Goal: Information Seeking & Learning: Learn about a topic

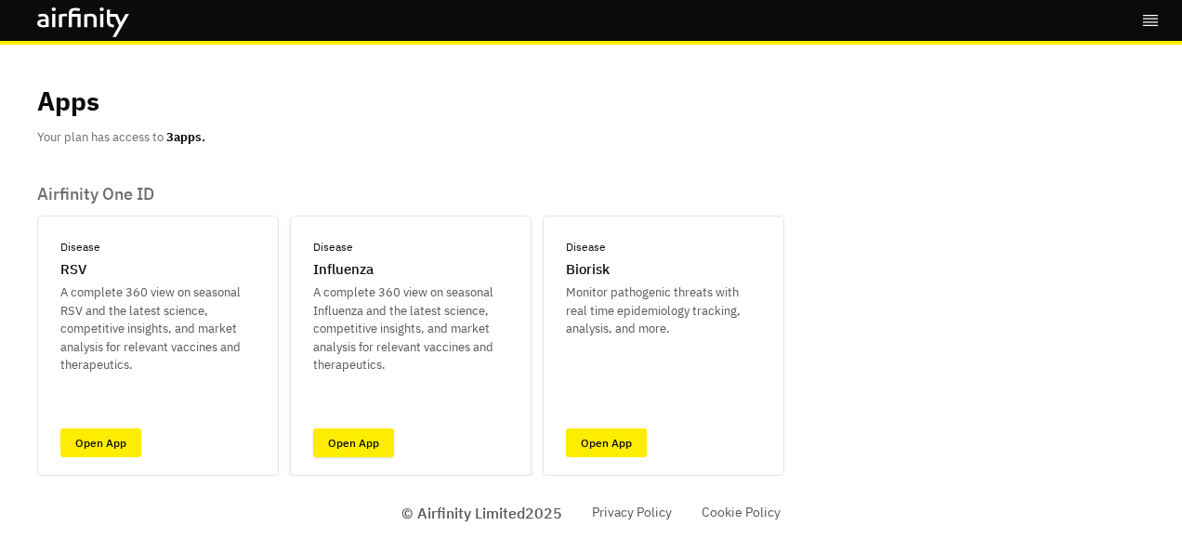
click at [352, 435] on link "Open App" at bounding box center [353, 442] width 81 height 29
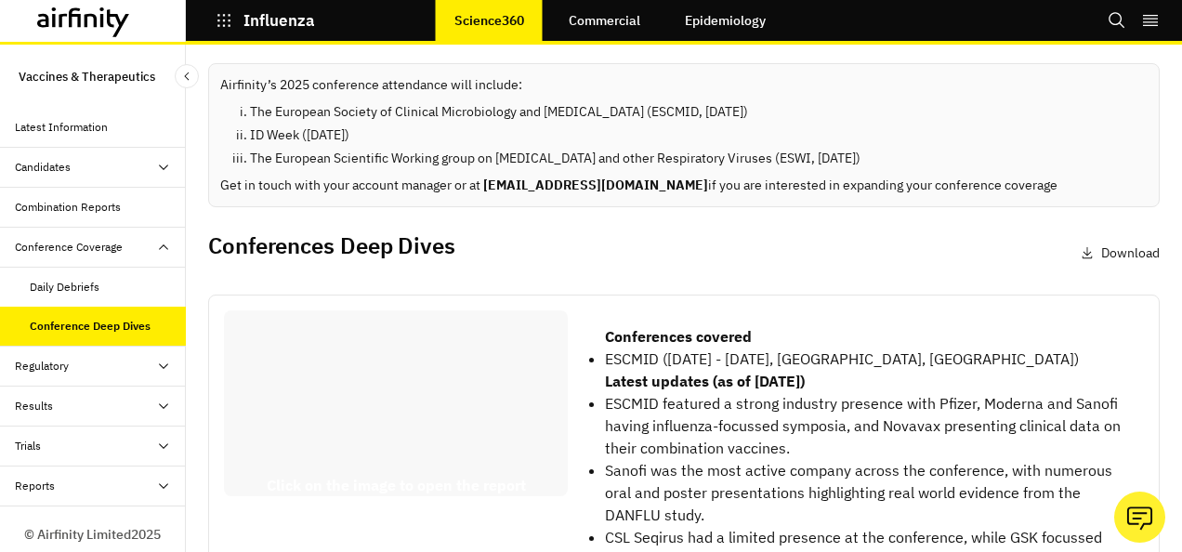
click at [89, 255] on div "Conference Coverage" at bounding box center [93, 248] width 186 height 40
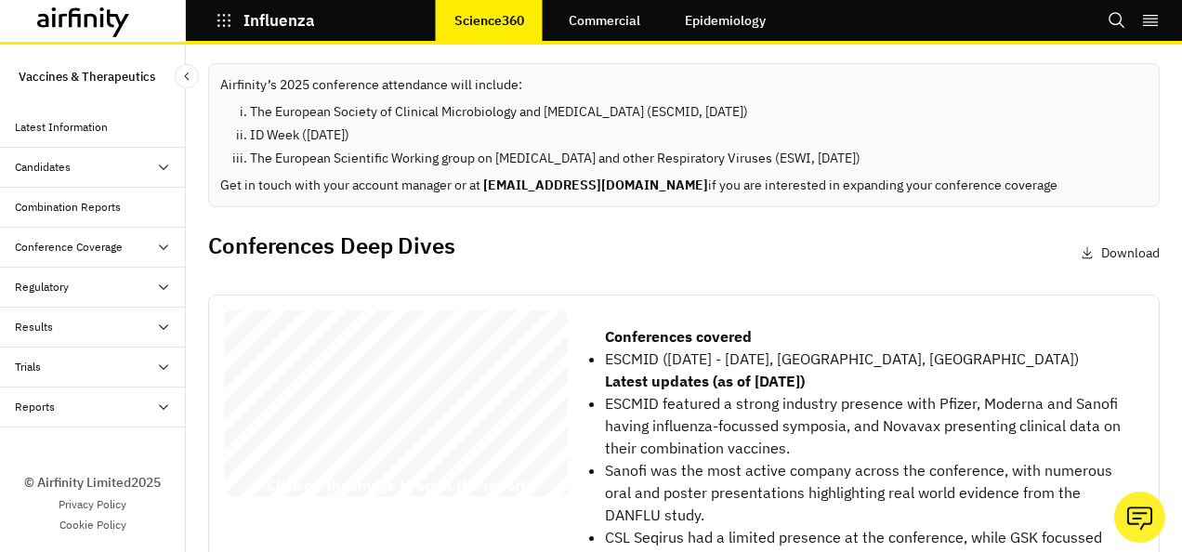
click at [85, 285] on div "Regulatory" at bounding box center [100, 287] width 171 height 17
click at [97, 432] on div "Trials" at bounding box center [93, 447] width 186 height 40
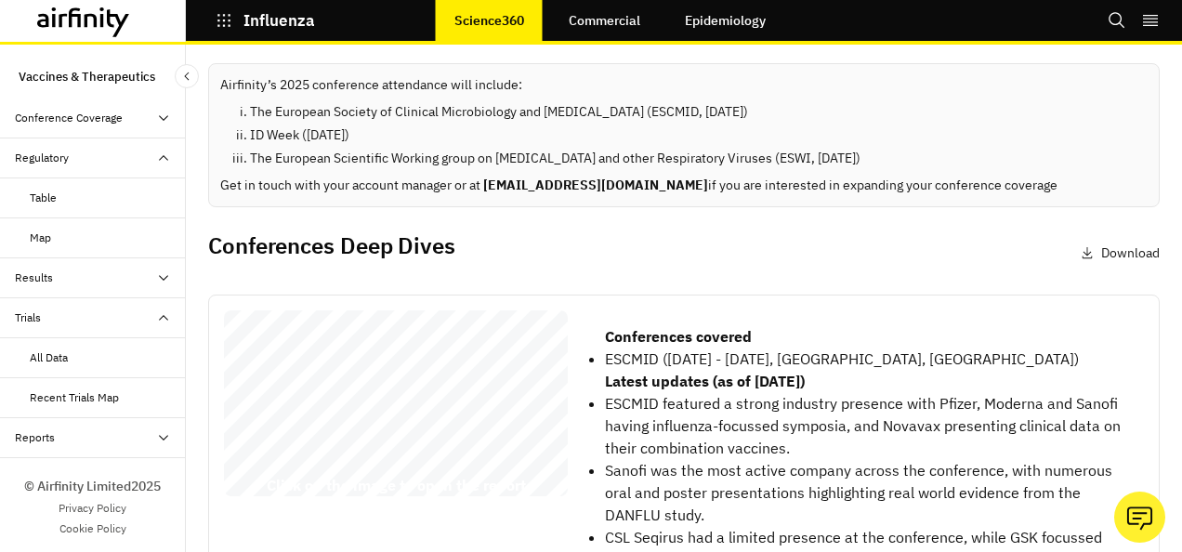
click at [53, 359] on div "All Data" at bounding box center [49, 357] width 38 height 17
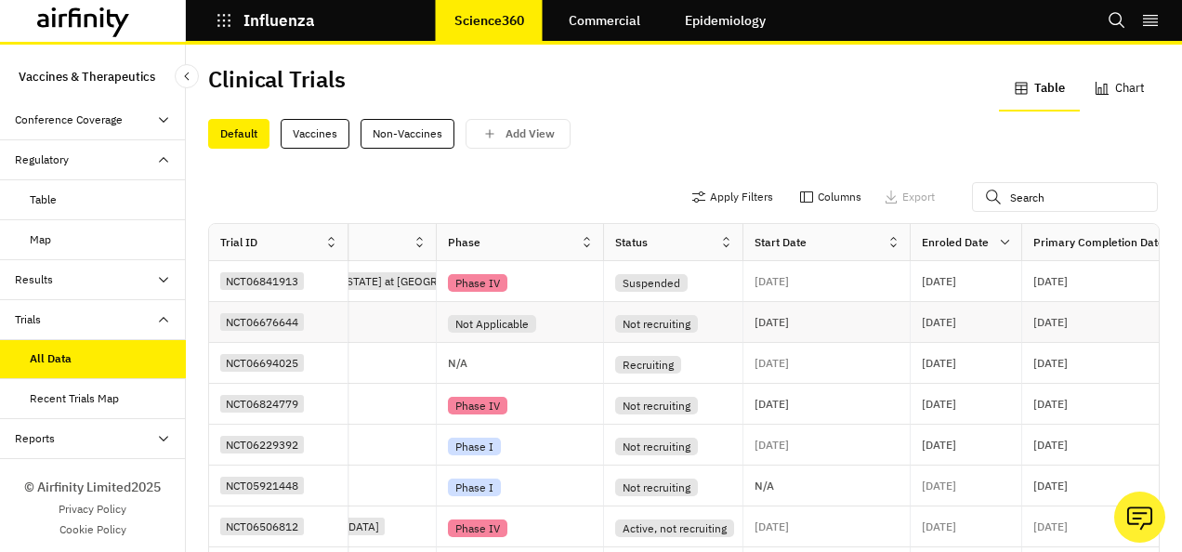
scroll to position [0, 1066]
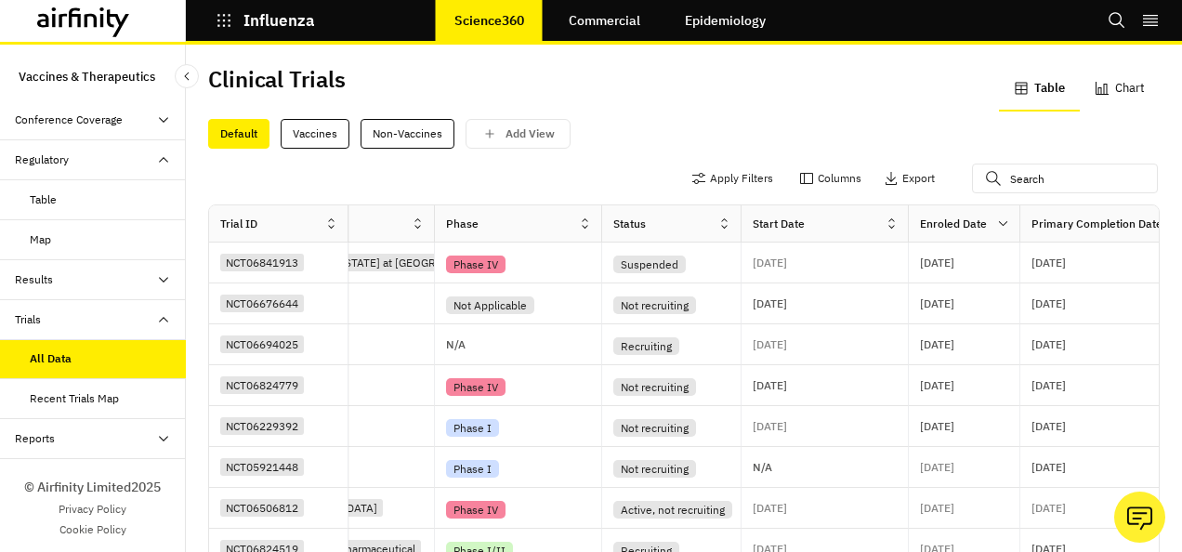
click at [78, 271] on div "Results" at bounding box center [100, 279] width 171 height 17
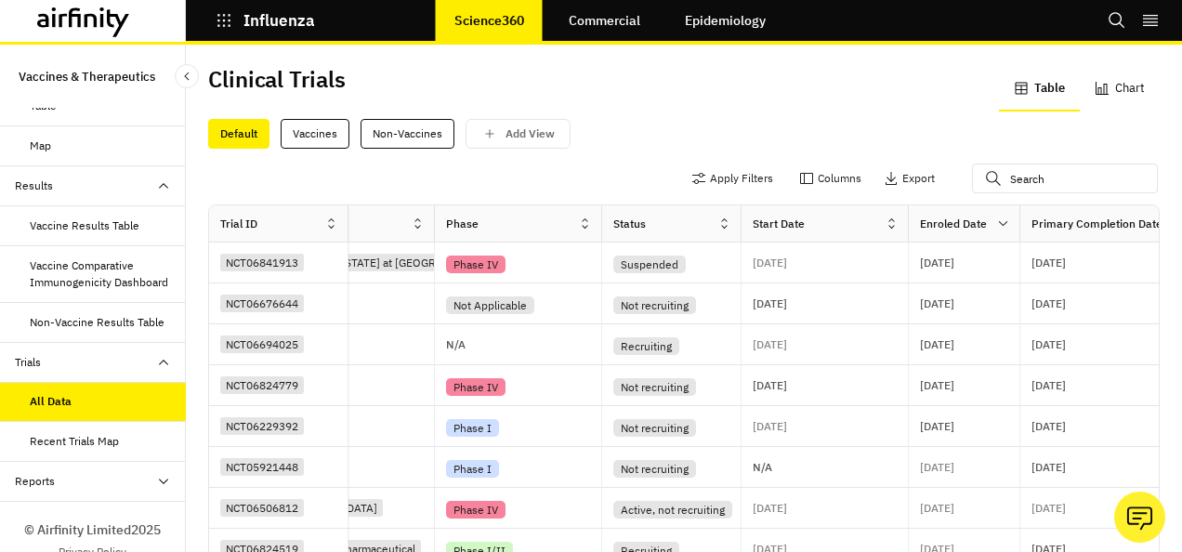
scroll to position [296, 0]
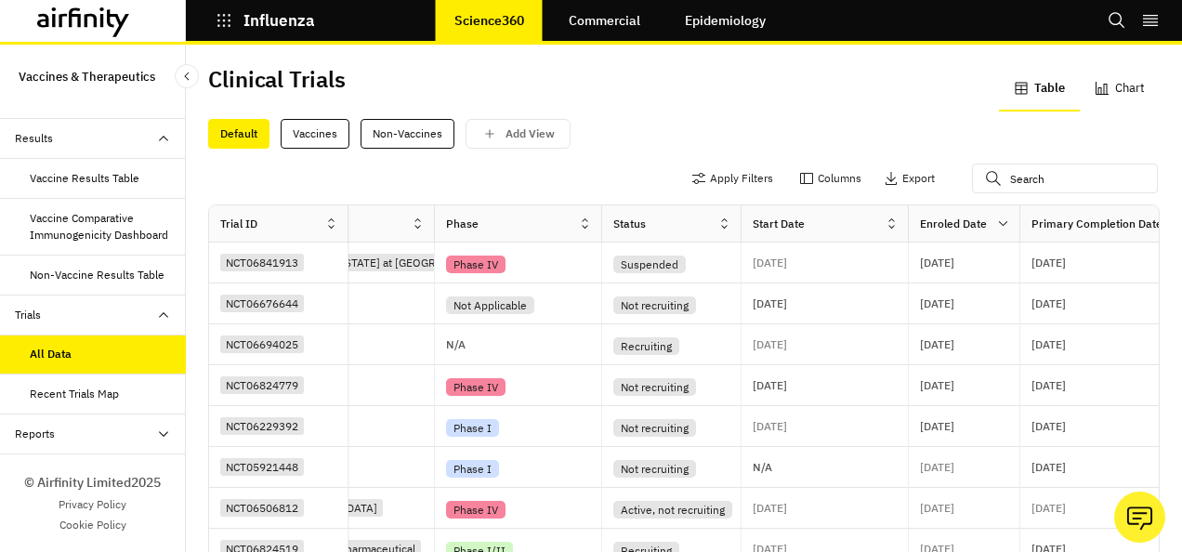
click at [71, 426] on div "Reports" at bounding box center [100, 434] width 171 height 17
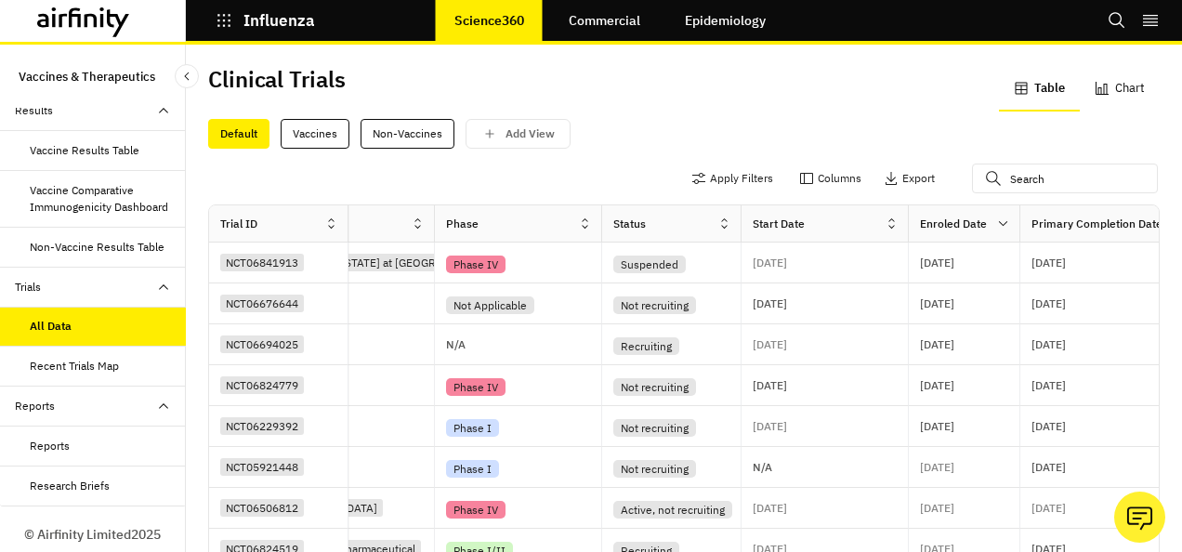
scroll to position [375, 0]
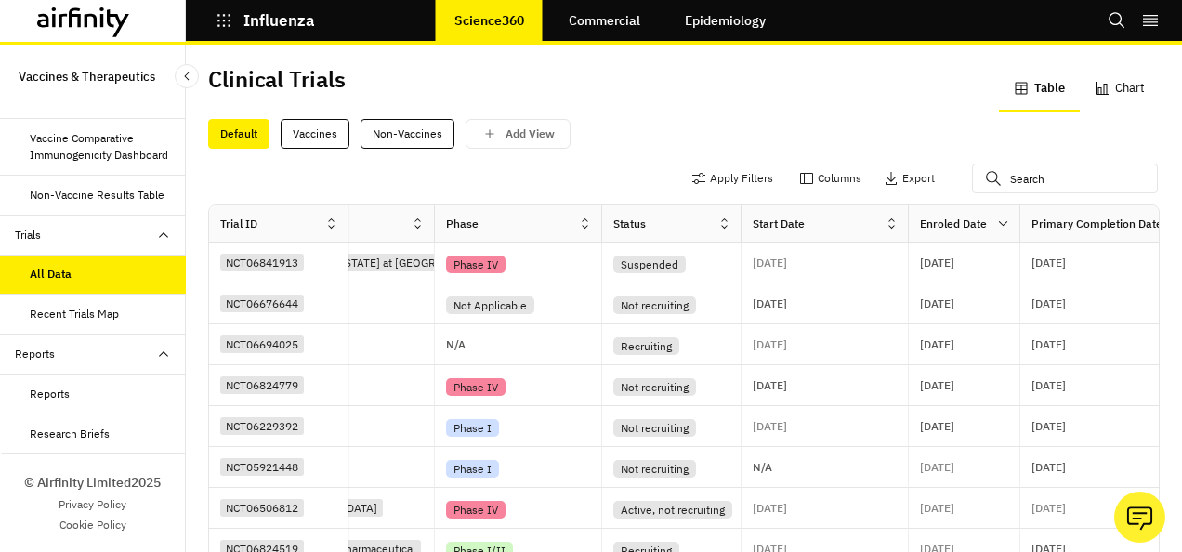
click at [38, 400] on div "Reports" at bounding box center [50, 394] width 40 height 17
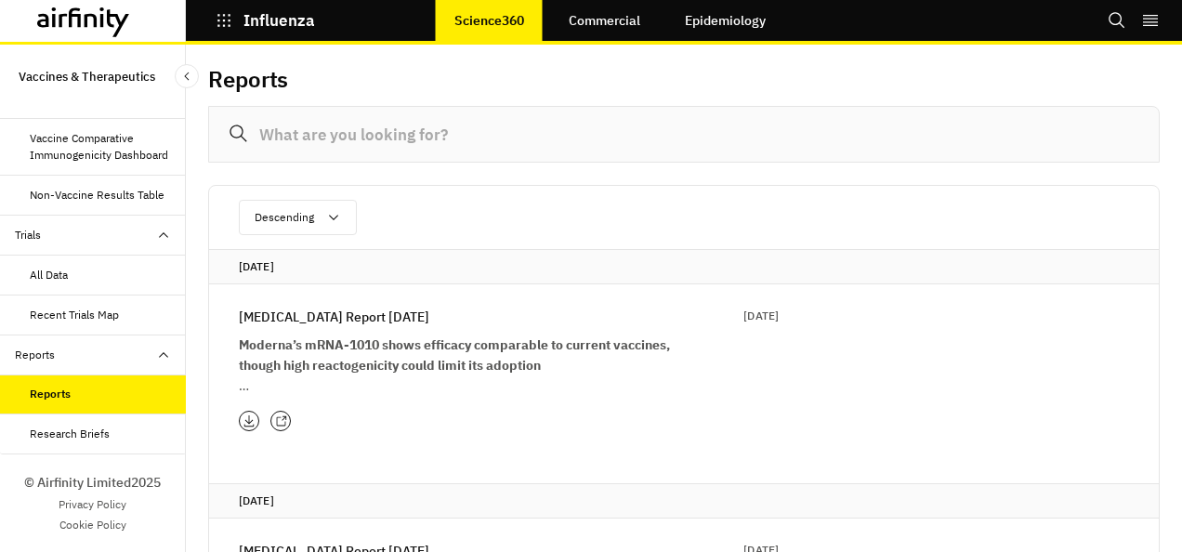
click at [285, 422] on icon at bounding box center [281, 421] width 12 height 12
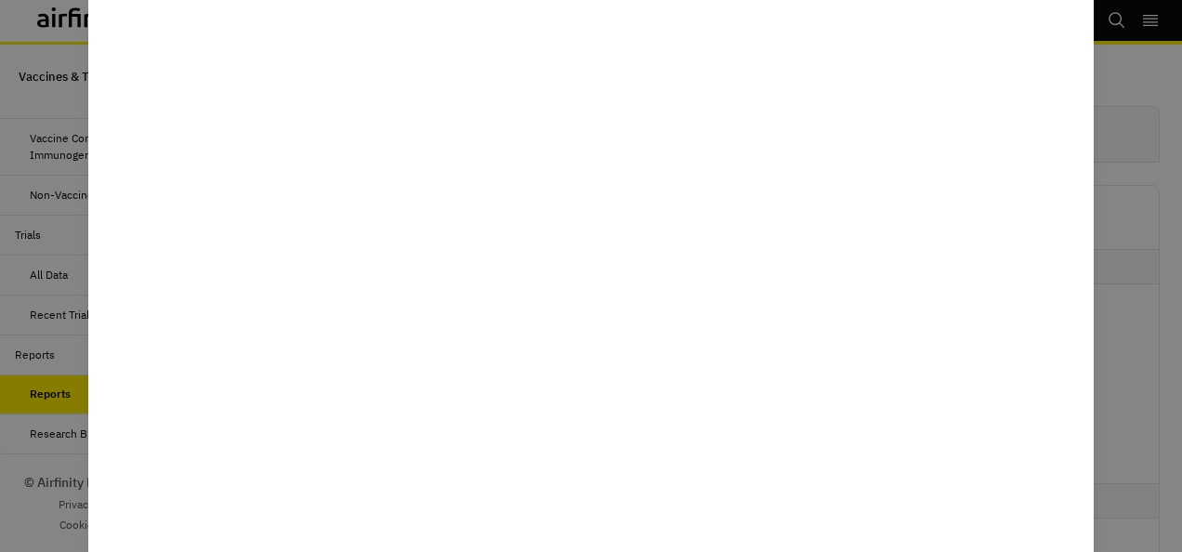
click at [1155, 346] on div at bounding box center [591, 276] width 1182 height 552
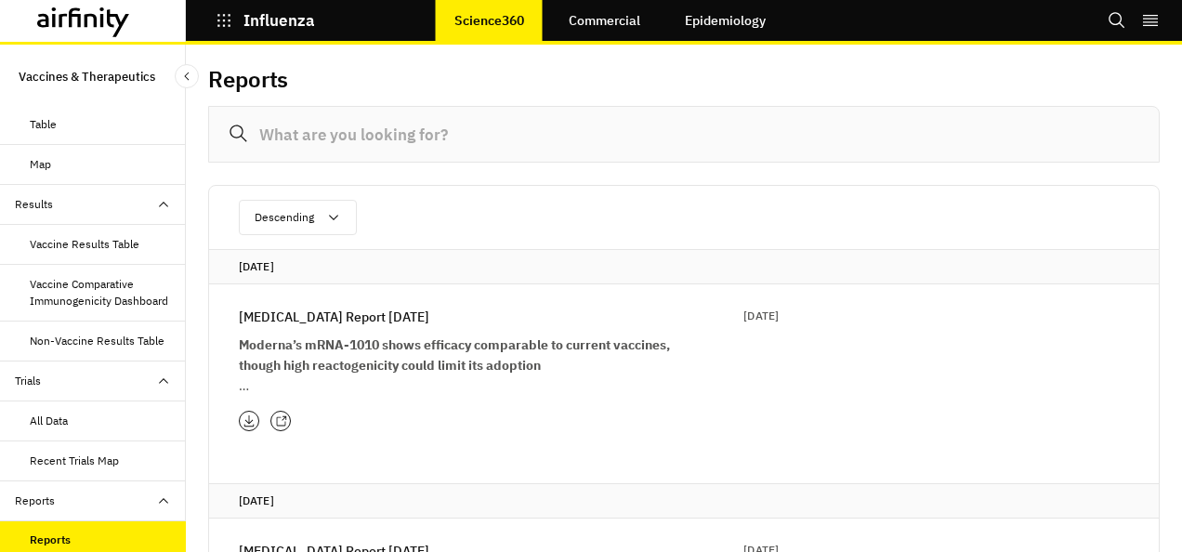
scroll to position [210, 0]
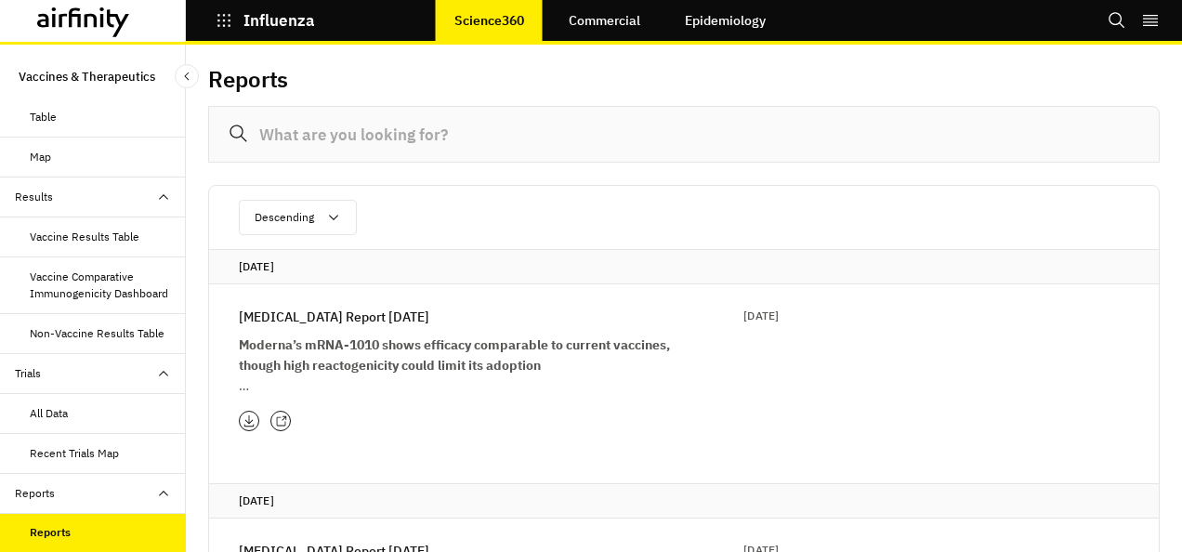
click at [69, 422] on div "All Data" at bounding box center [108, 413] width 156 height 17
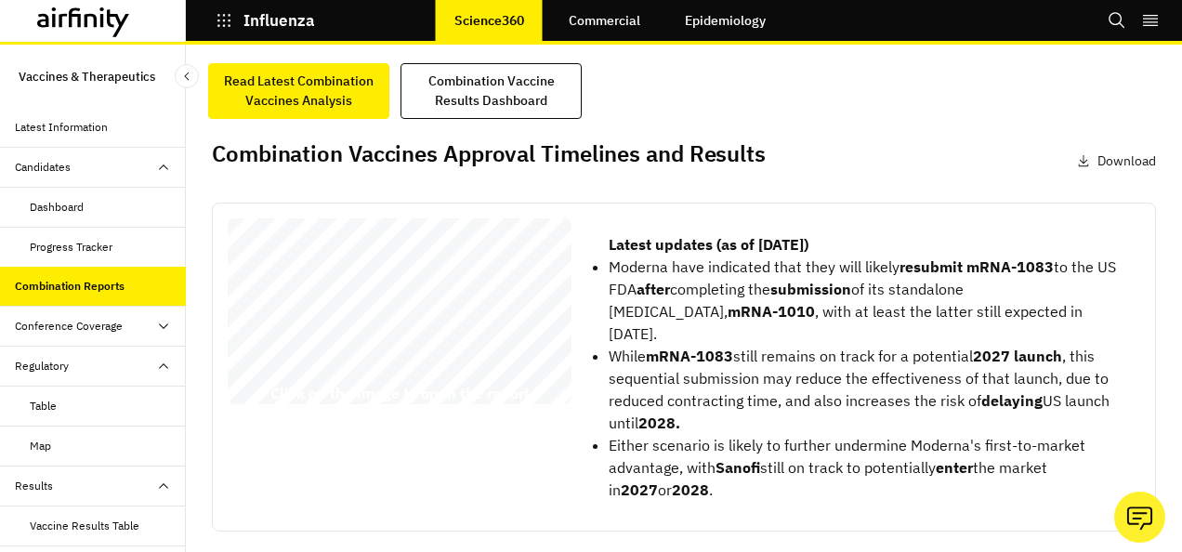
click at [100, 318] on div "Conference Coverage" at bounding box center [69, 326] width 108 height 17
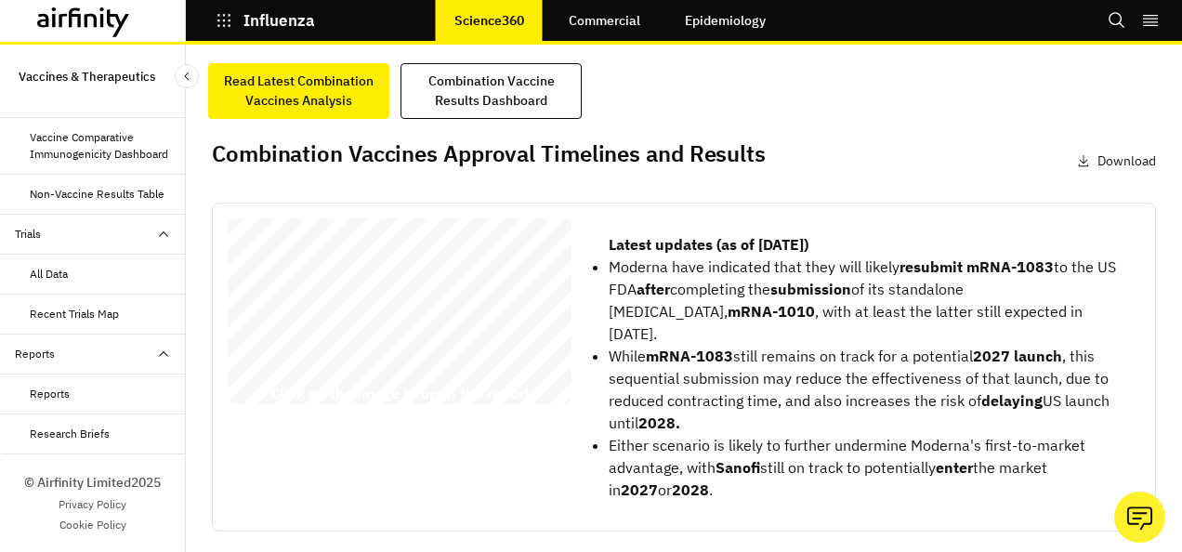
scroll to position [534, 0]
click at [59, 399] on div "Reports" at bounding box center [50, 394] width 40 height 17
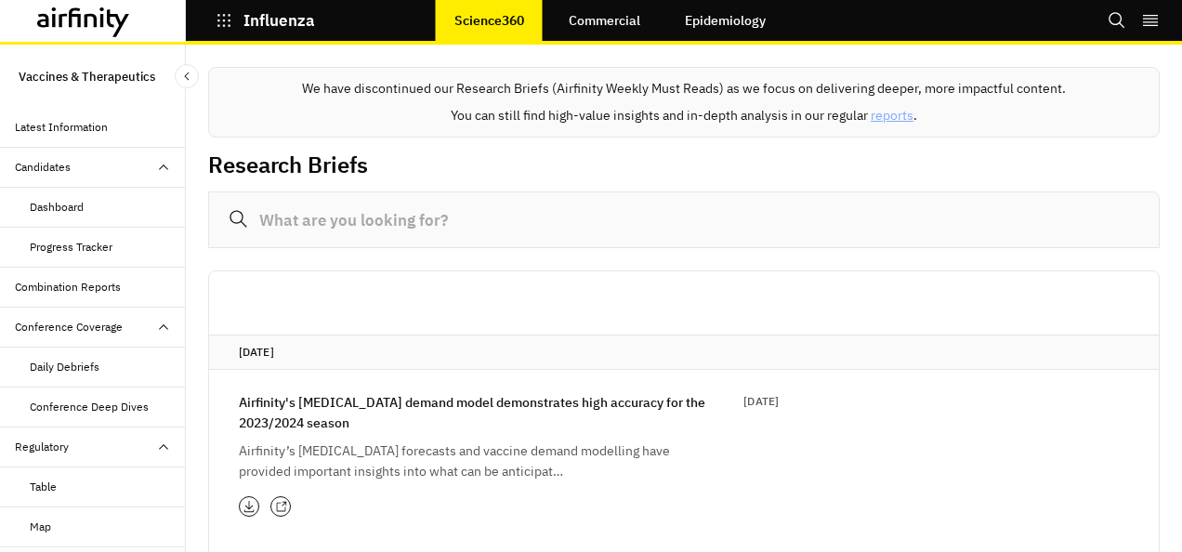
click at [56, 156] on div "Candidates" at bounding box center [93, 168] width 186 height 40
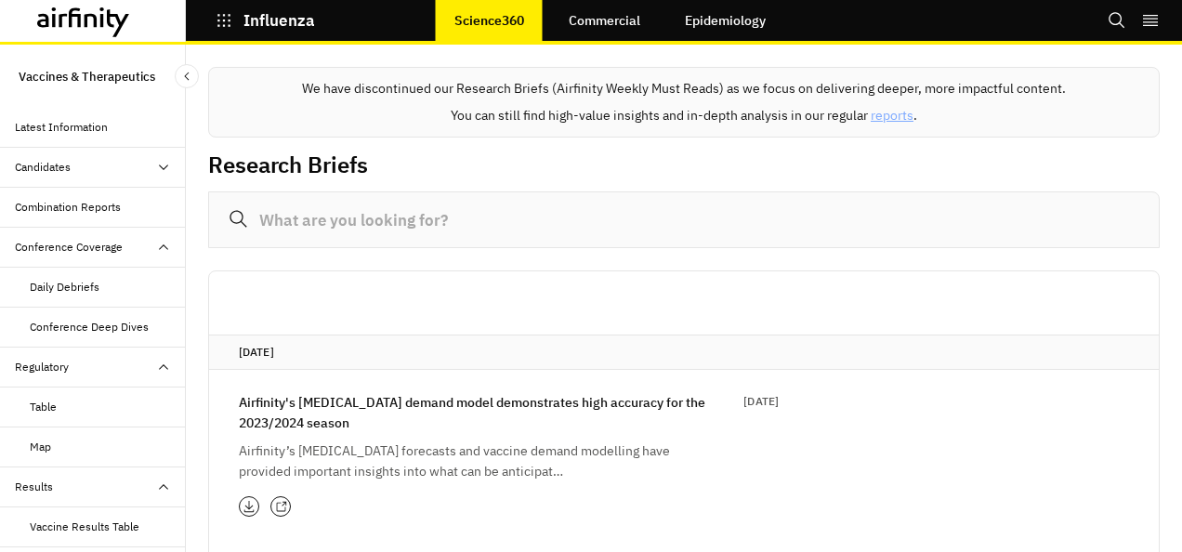
click at [105, 319] on div "Conference Deep Dives" at bounding box center [89, 327] width 119 height 17
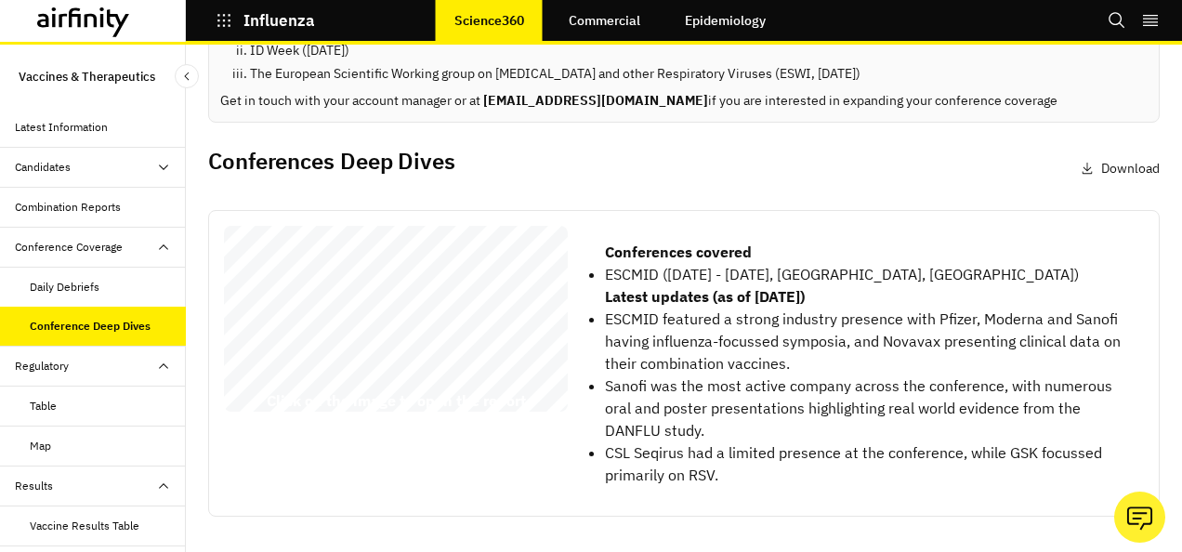
scroll to position [89, 0]
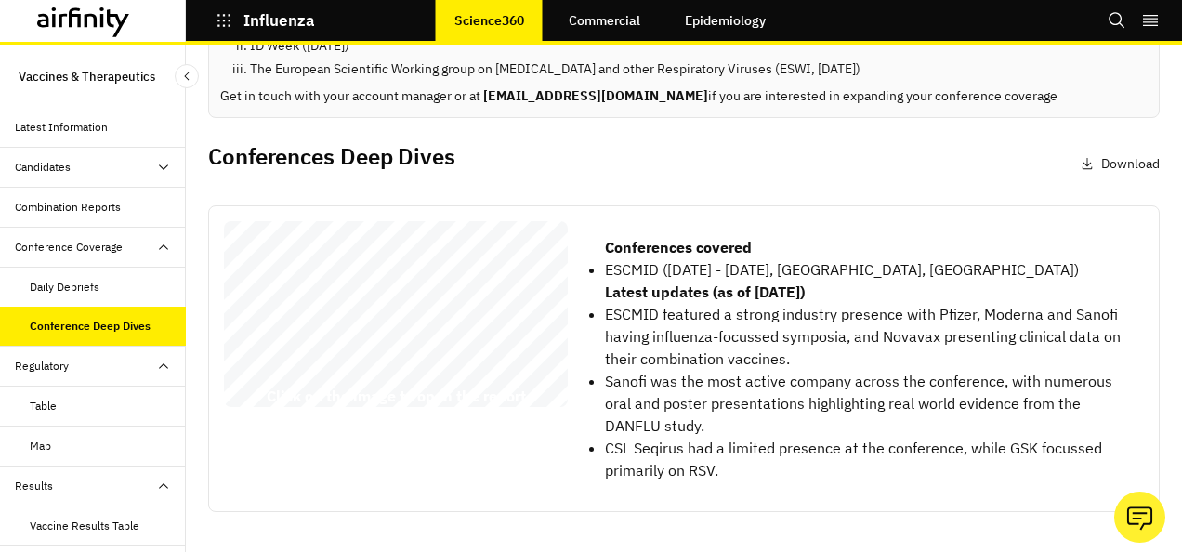
click at [80, 210] on div "Combination Reports" at bounding box center [68, 207] width 106 height 17
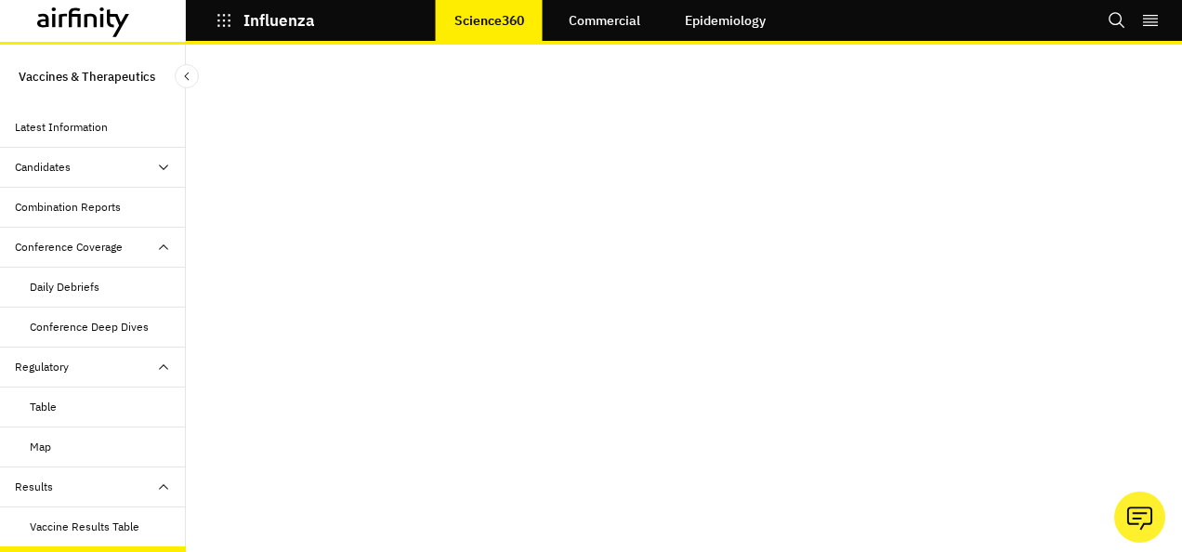
scroll to position [257, 0]
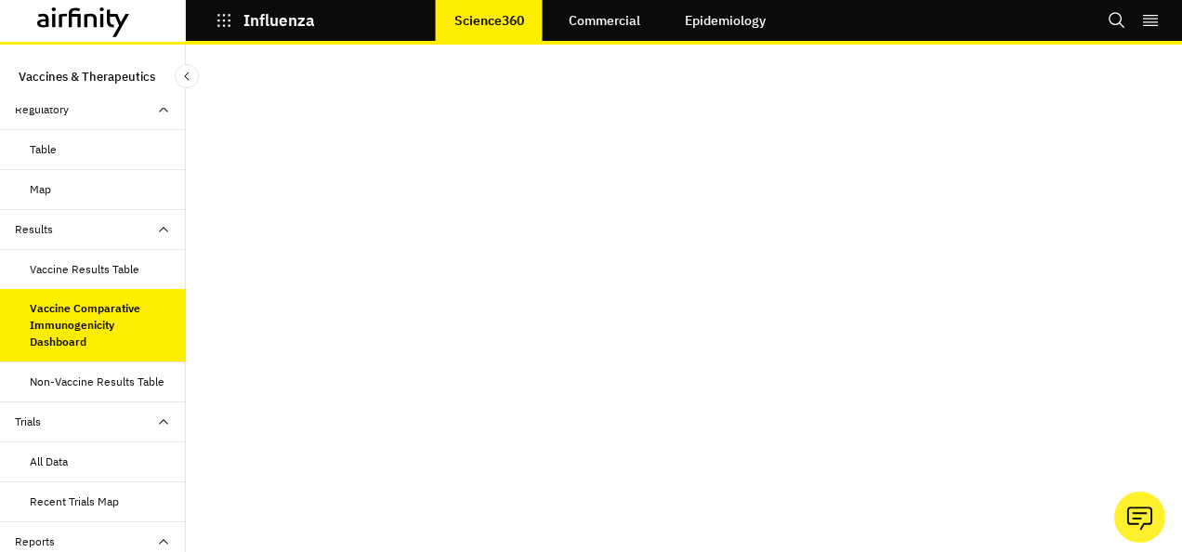
click at [98, 363] on div "Non-Vaccine Results Table" at bounding box center [93, 382] width 186 height 40
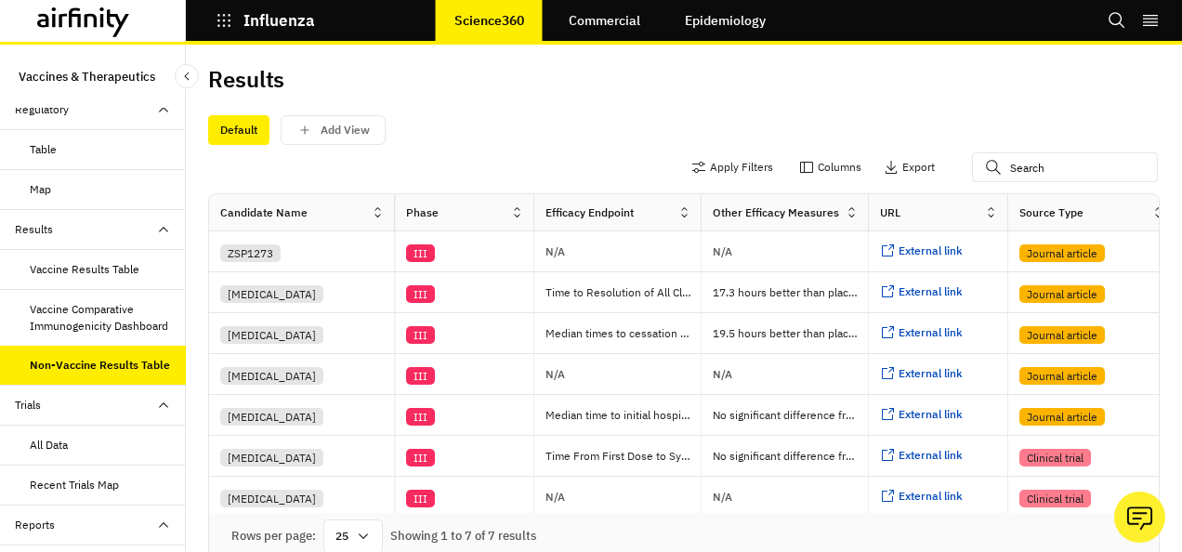
click at [98, 269] on div "Vaccine Results Table" at bounding box center [85, 269] width 110 height 17
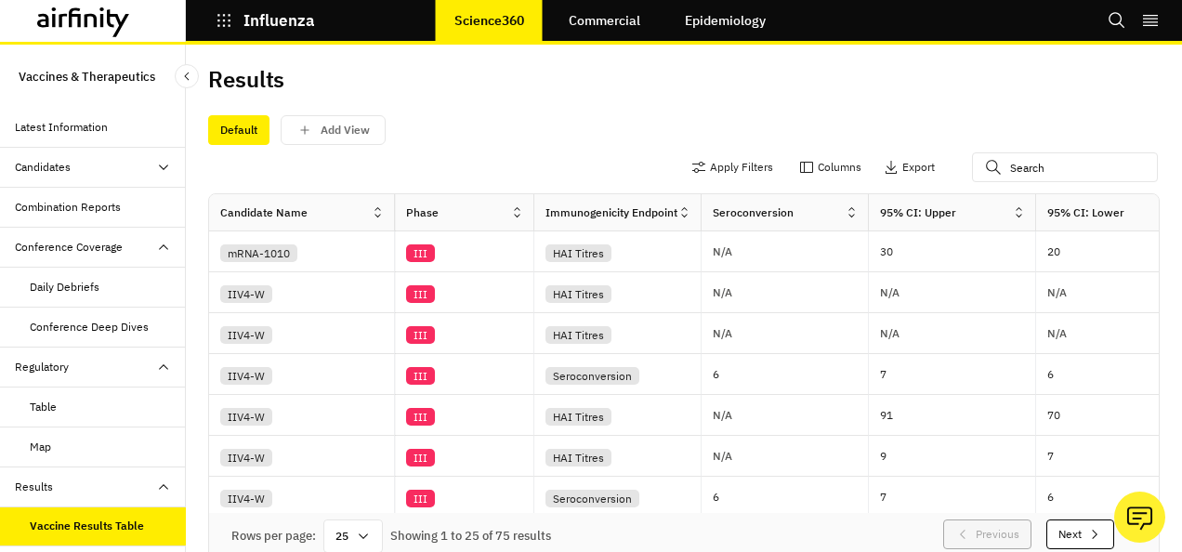
click at [133, 364] on div "Regulatory" at bounding box center [100, 367] width 171 height 17
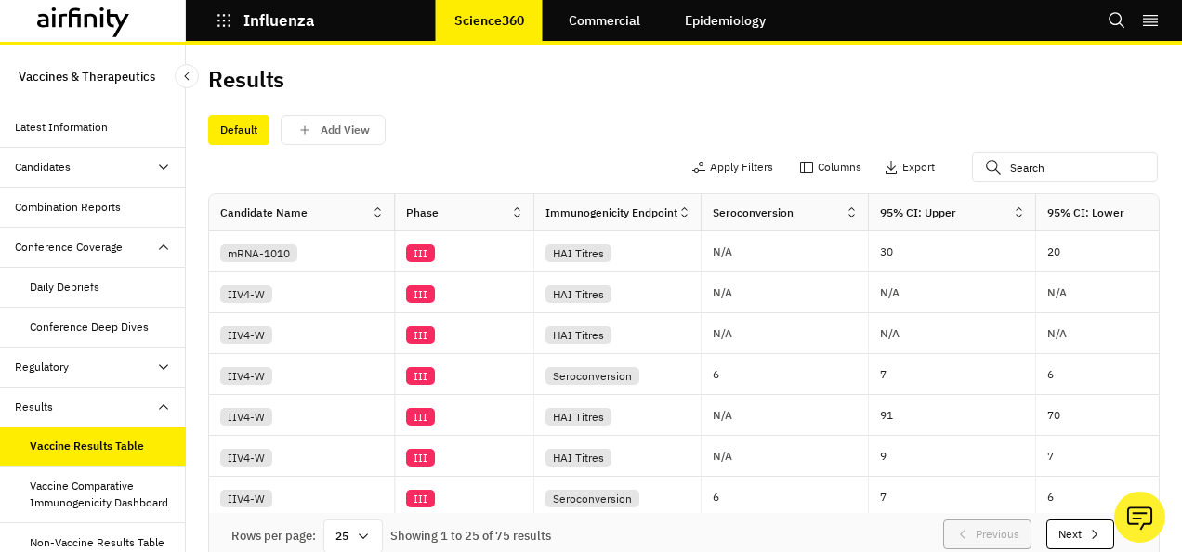
click at [128, 401] on div "Results" at bounding box center [100, 407] width 171 height 17
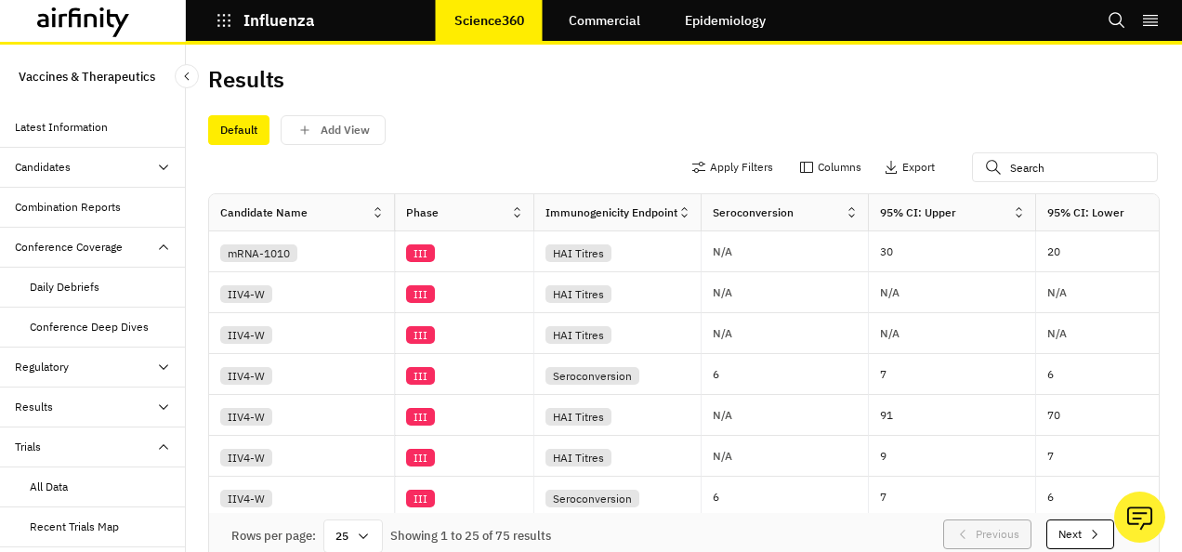
click at [89, 243] on div "Conference Coverage" at bounding box center [69, 247] width 108 height 17
click at [112, 364] on div "Trials" at bounding box center [100, 367] width 171 height 17
click at [118, 401] on div "Reports" at bounding box center [100, 407] width 171 height 17
click at [139, 164] on div "Candidates" at bounding box center [100, 167] width 171 height 17
click at [156, 160] on icon at bounding box center [163, 167] width 15 height 15
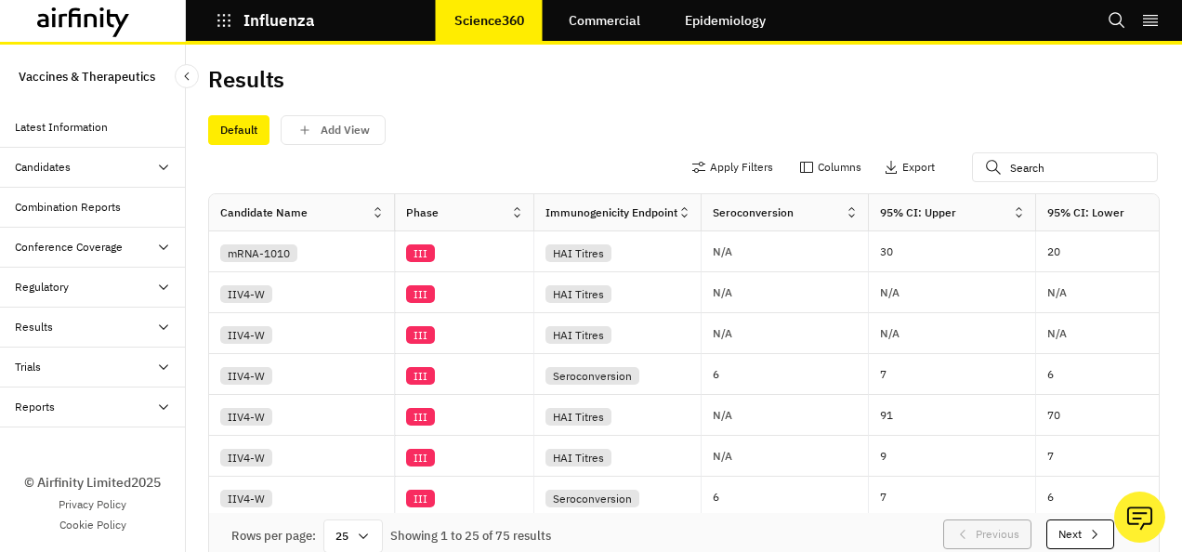
click at [80, 121] on div "Latest Information" at bounding box center [61, 127] width 93 height 17
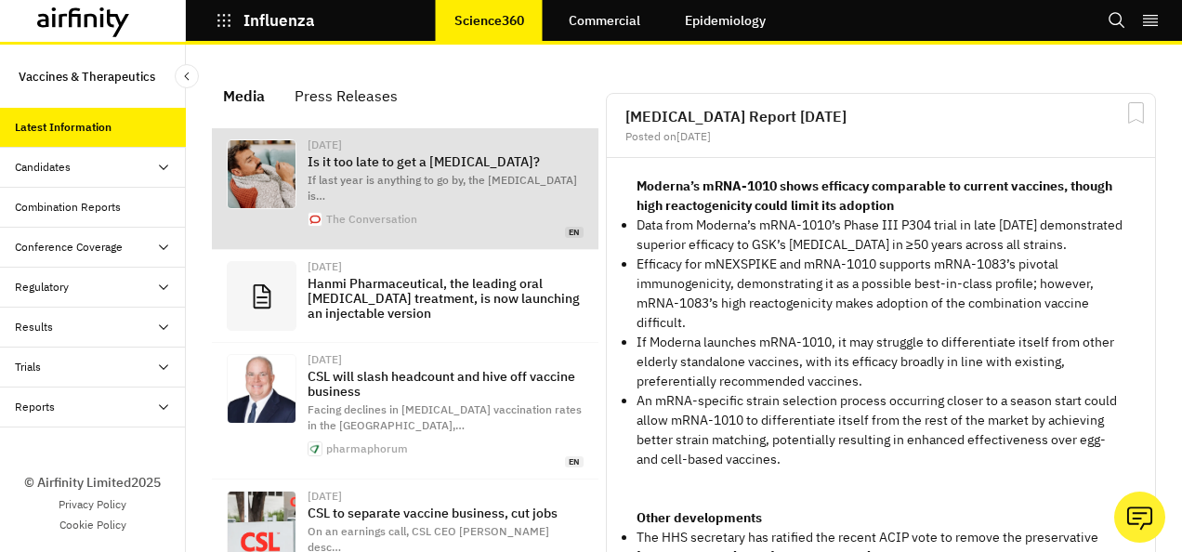
scroll to position [1295, 543]
